Goal: Task Accomplishment & Management: Manage account settings

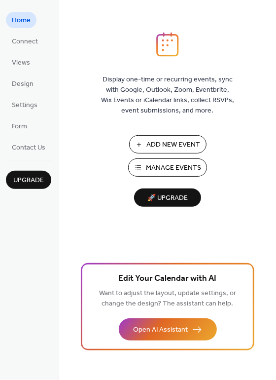
click at [171, 168] on span "Manage Events" at bounding box center [173, 168] width 55 height 10
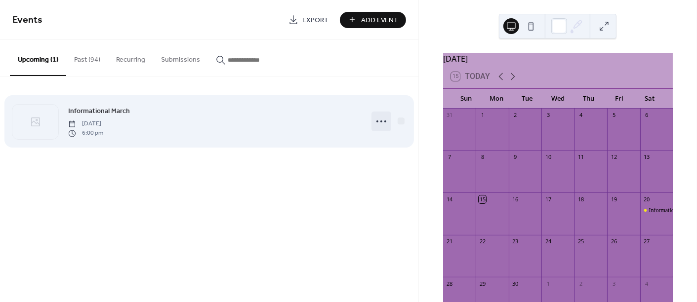
click at [381, 120] on circle at bounding box center [381, 121] width 2 height 2
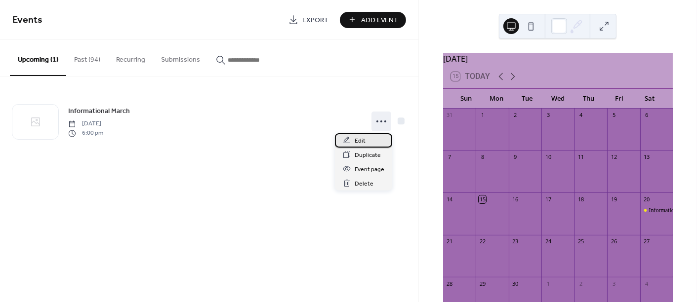
click at [359, 141] on span "Edit" at bounding box center [359, 141] width 11 height 10
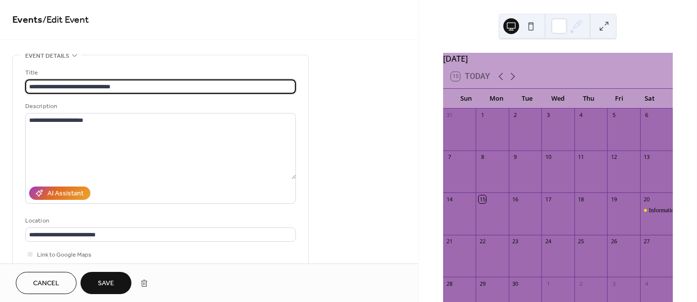
type input "**********"
click at [105, 285] on span "Save" at bounding box center [106, 284] width 16 height 10
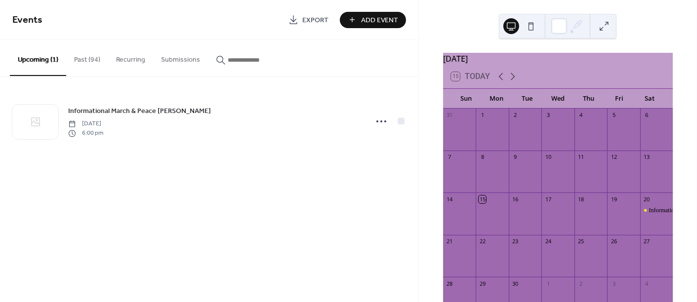
click at [78, 59] on button "Past (94)" at bounding box center [87, 57] width 42 height 35
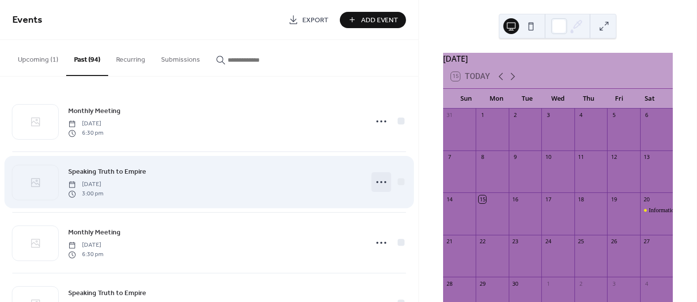
click at [377, 179] on icon at bounding box center [381, 182] width 16 height 16
click at [398, 183] on div at bounding box center [400, 181] width 7 height 7
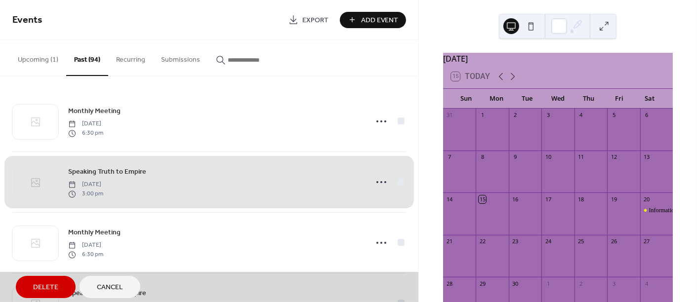
click at [322, 193] on div "Speaking Truth to Empire [DATE] 3:00 pm" at bounding box center [208, 182] width 393 height 61
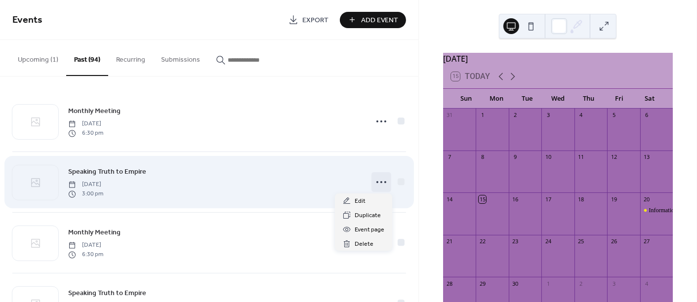
click at [376, 180] on icon at bounding box center [381, 182] width 16 height 16
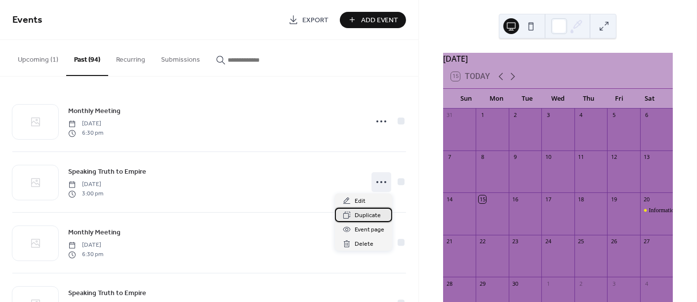
click at [362, 215] on span "Duplicate" at bounding box center [367, 216] width 26 height 10
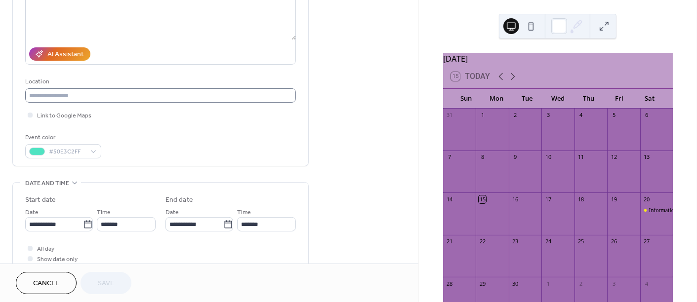
scroll to position [167, 0]
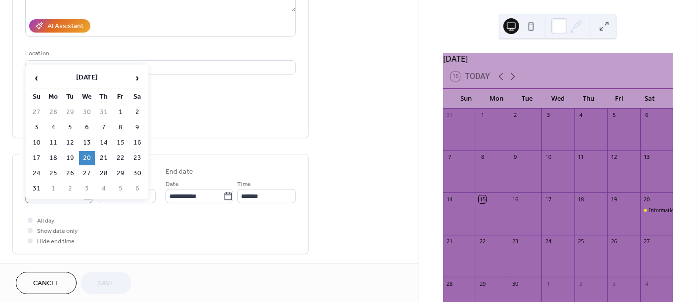
click at [85, 197] on icon at bounding box center [88, 197] width 10 height 10
click at [83, 197] on input "**********" at bounding box center [54, 196] width 58 height 14
click at [138, 76] on span "›" at bounding box center [137, 78] width 15 height 20
click at [85, 141] on td "17" at bounding box center [87, 143] width 16 height 14
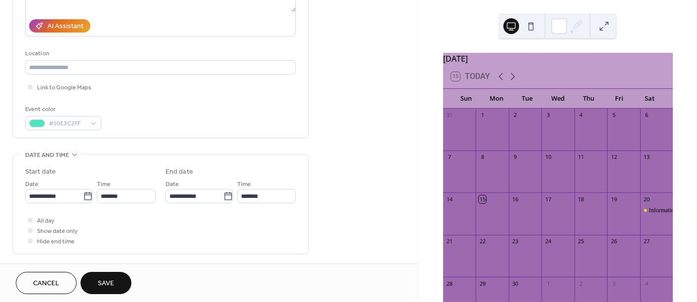
type input "**********"
click at [110, 283] on span "Save" at bounding box center [106, 284] width 16 height 10
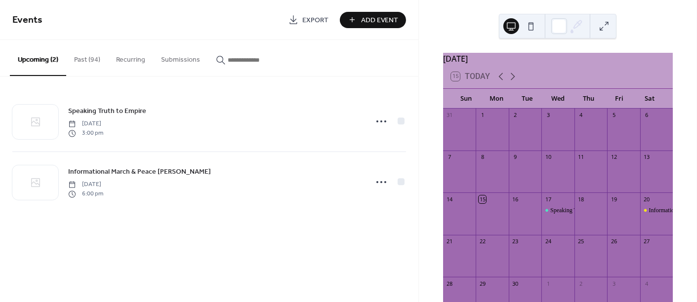
click at [85, 58] on button "Past (94)" at bounding box center [87, 57] width 42 height 35
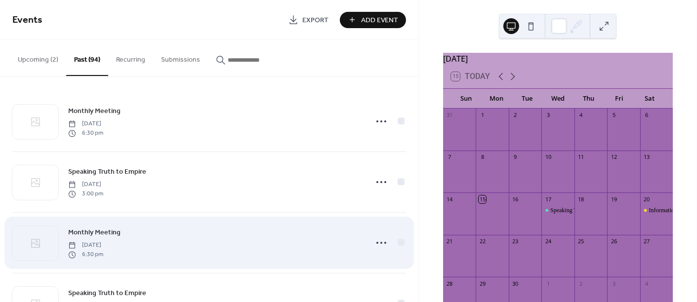
click at [103, 247] on span "[DATE]" at bounding box center [85, 245] width 35 height 9
click at [377, 242] on circle at bounding box center [377, 243] width 2 height 2
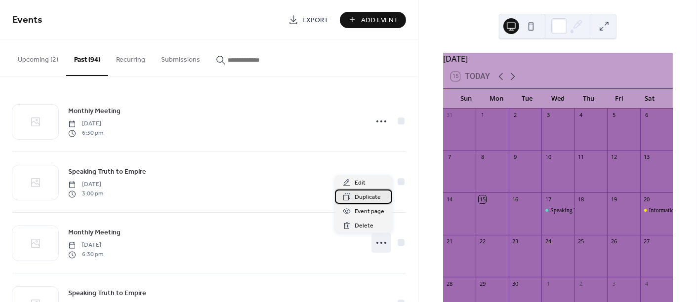
click at [366, 199] on span "Duplicate" at bounding box center [367, 198] width 26 height 10
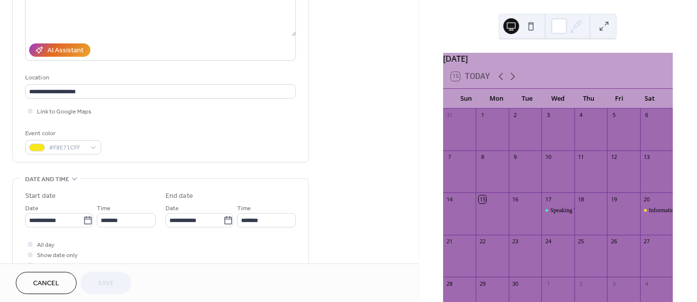
scroll to position [167, 0]
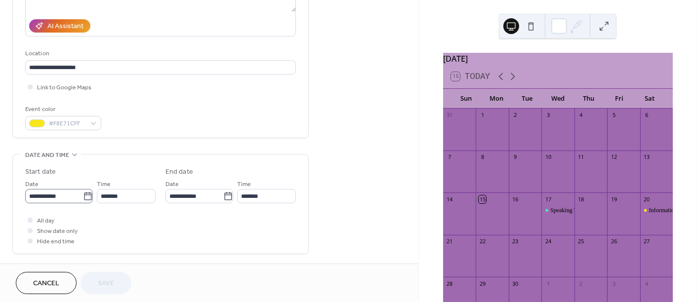
click at [84, 199] on icon at bounding box center [88, 197] width 10 height 10
click at [83, 199] on input "**********" at bounding box center [54, 196] width 58 height 14
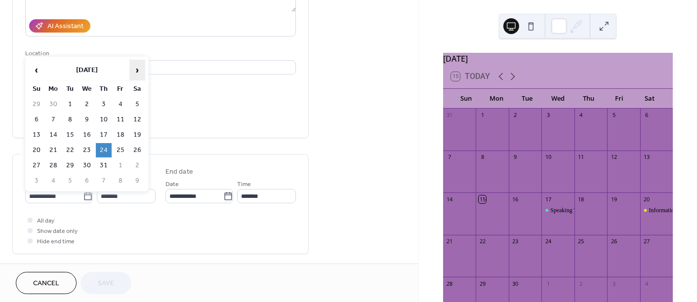
click at [135, 69] on span "›" at bounding box center [137, 70] width 15 height 20
click at [136, 69] on span "›" at bounding box center [137, 70] width 15 height 20
click at [102, 151] on td "25" at bounding box center [104, 150] width 16 height 14
type input "**********"
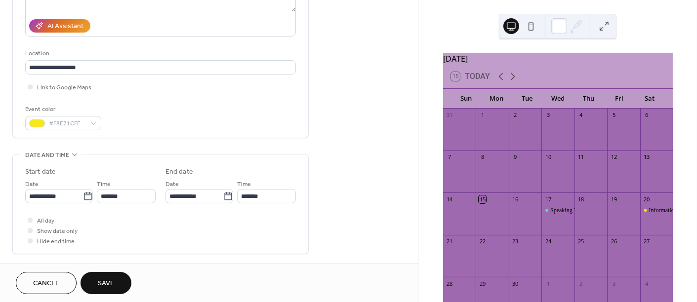
click at [113, 280] on span "Save" at bounding box center [106, 284] width 16 height 10
